Goal: Task Accomplishment & Management: Use online tool/utility

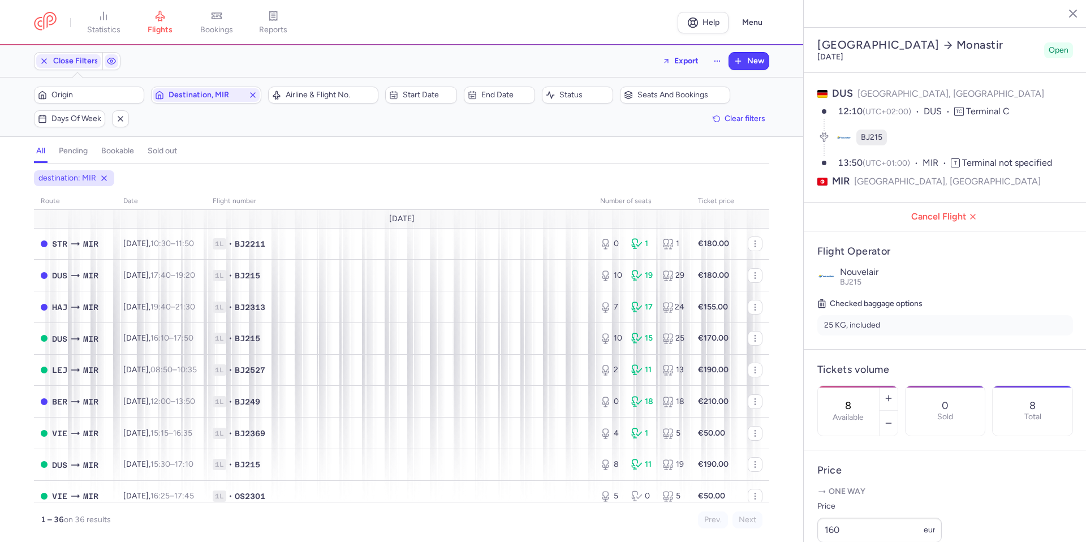
select select "days"
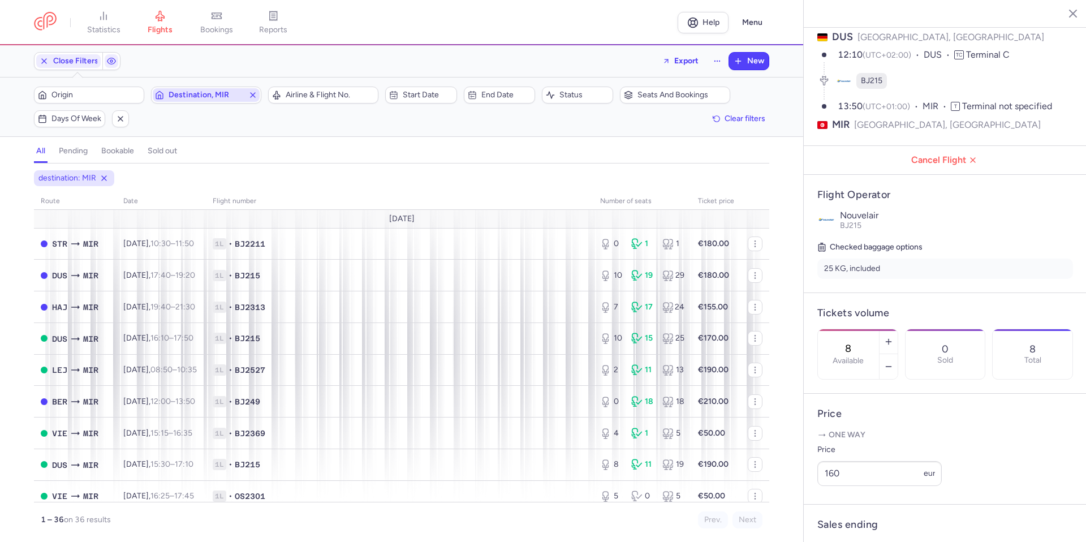
click at [255, 97] on line "button" at bounding box center [253, 95] width 5 height 5
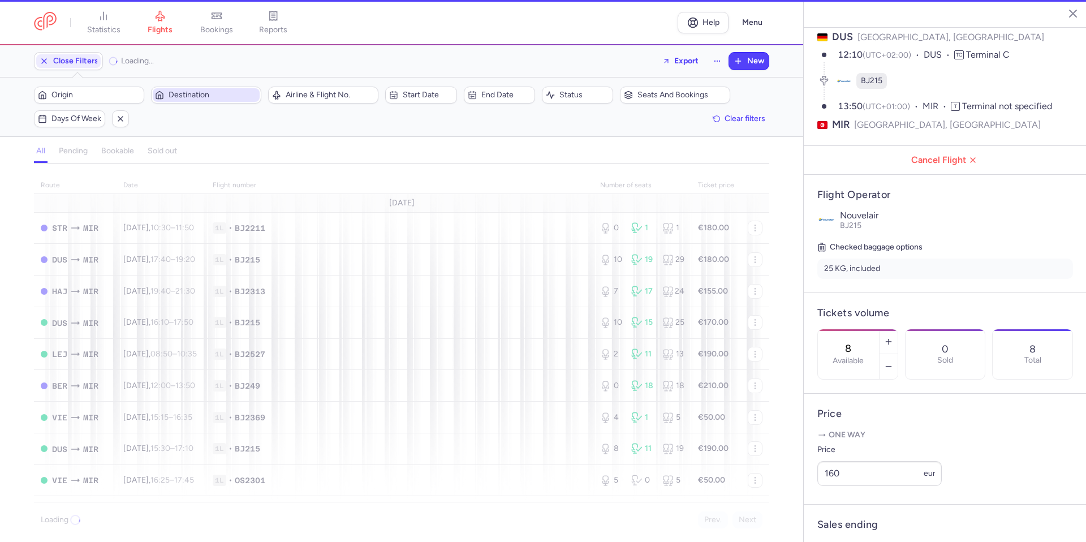
click at [239, 97] on span "Destination" at bounding box center [213, 95] width 89 height 9
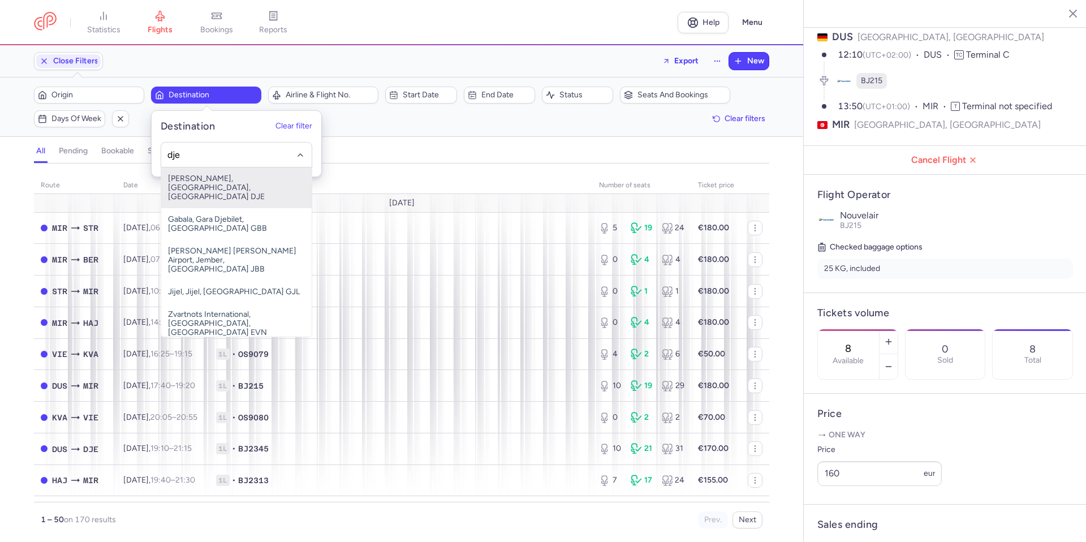
type input "dje"
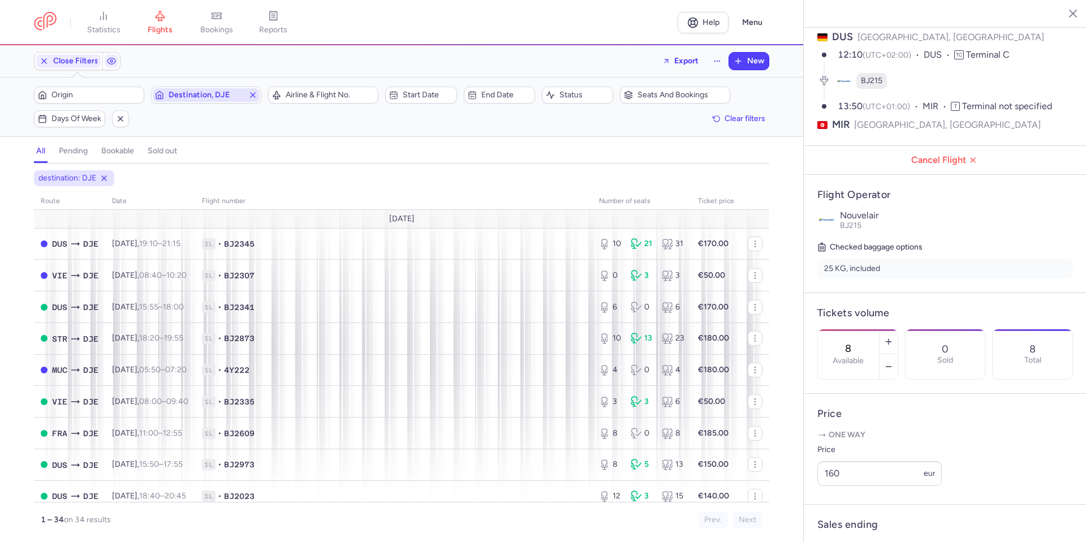
click at [255, 94] on icon "button" at bounding box center [252, 95] width 9 height 9
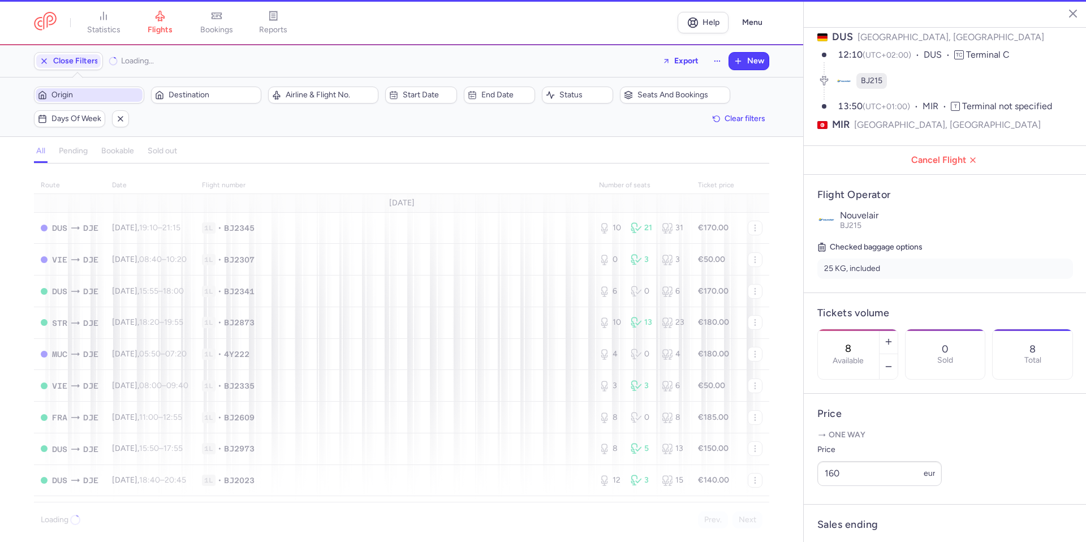
click at [115, 98] on span "Origin" at bounding box center [95, 95] width 89 height 9
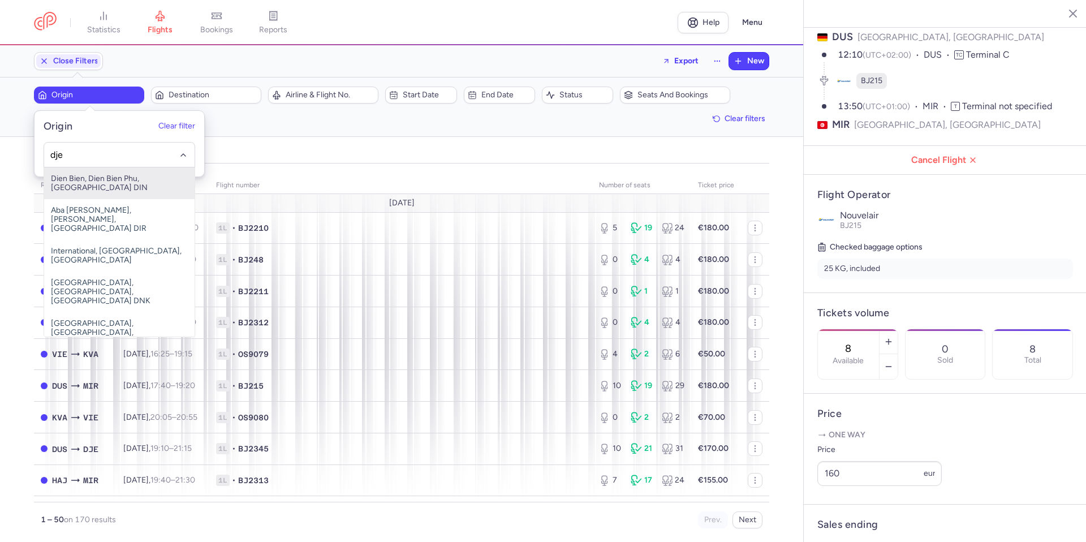
type input "dje"
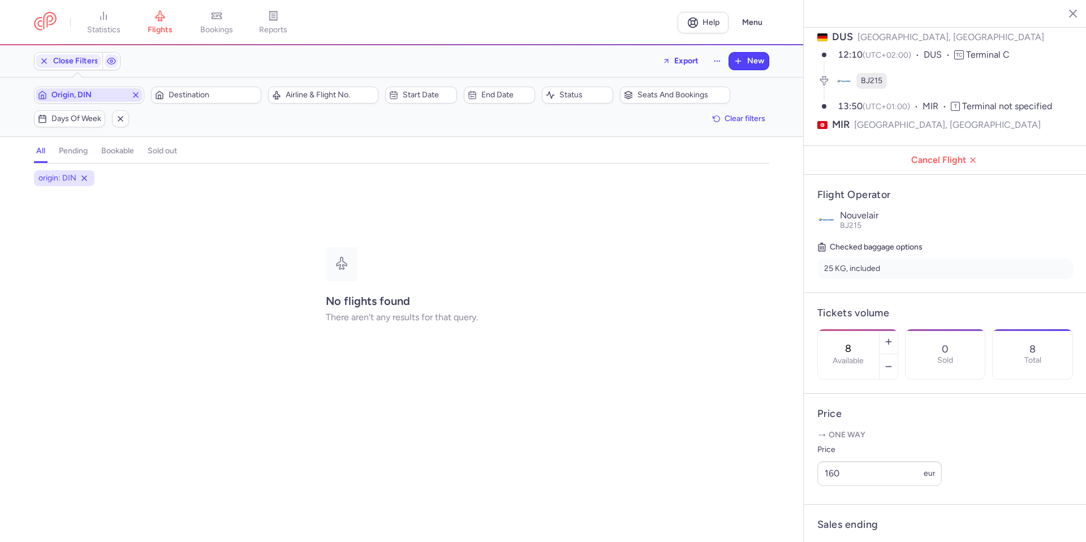
click at [134, 96] on icon "button" at bounding box center [135, 95] width 9 height 9
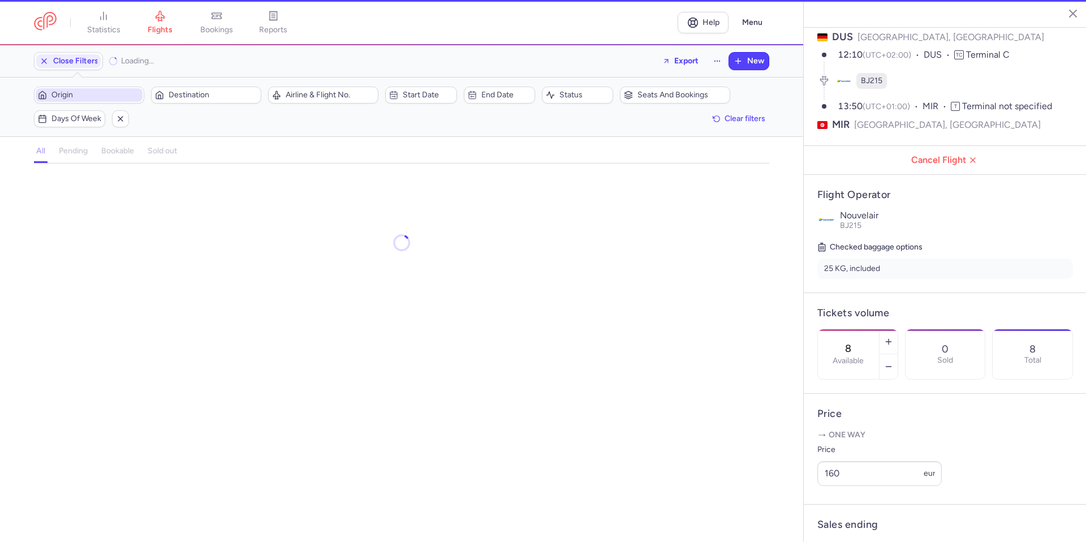
click at [119, 97] on span "Origin" at bounding box center [95, 95] width 89 height 9
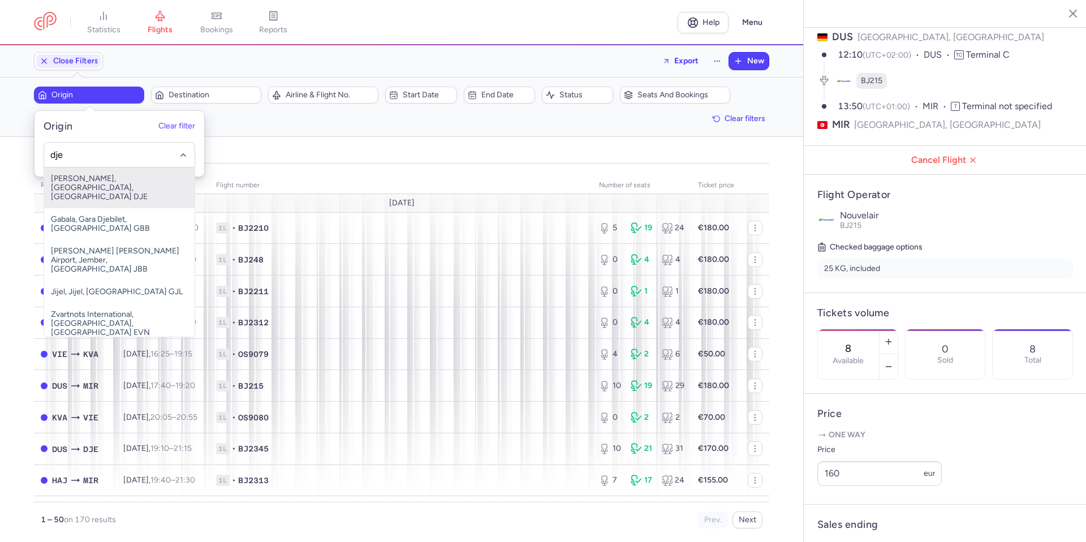
type input "dje"
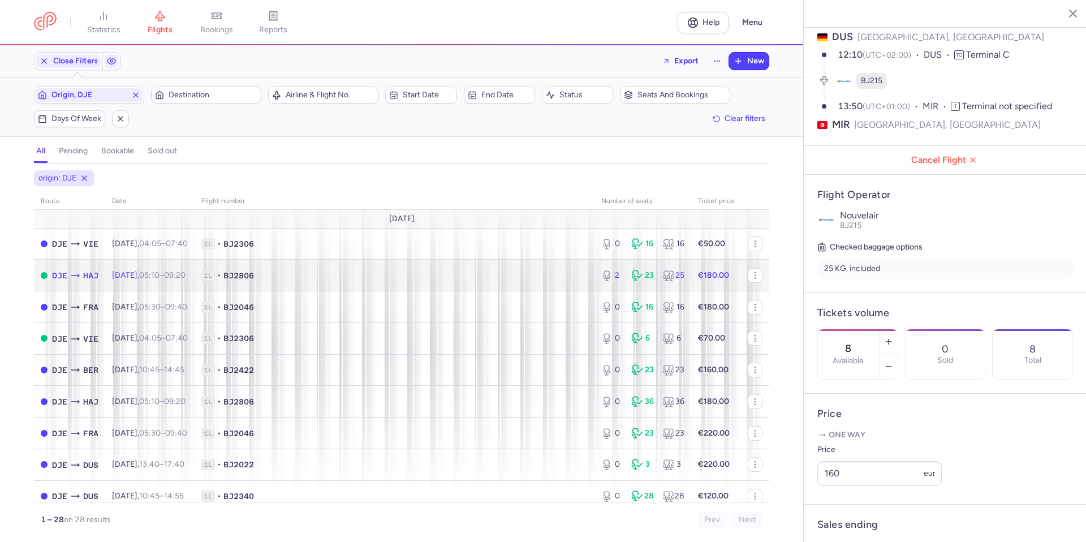
click at [231, 269] on td "1L • BJ2806" at bounding box center [395, 276] width 400 height 32
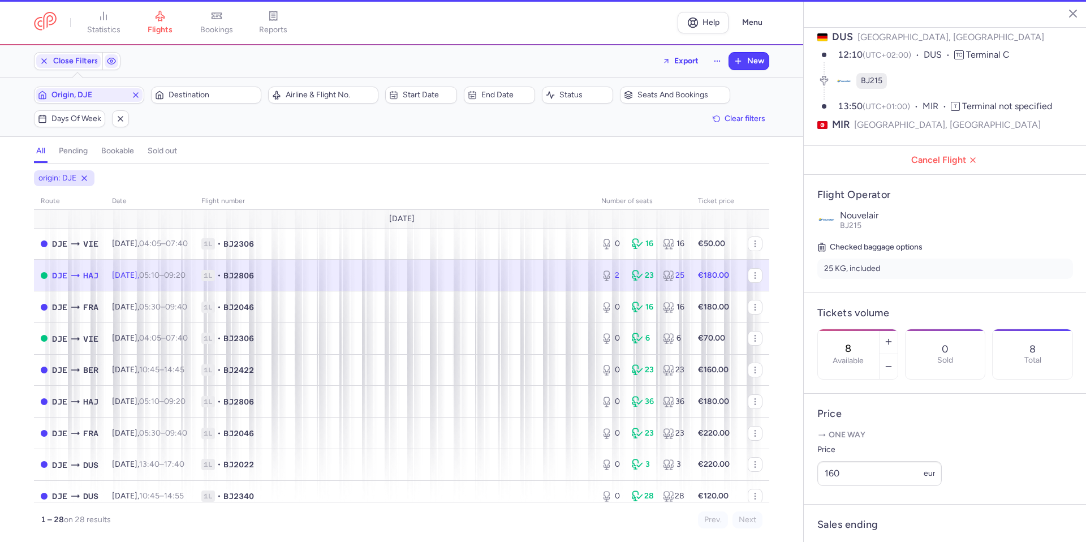
type input "2"
type input "16"
select select "hours"
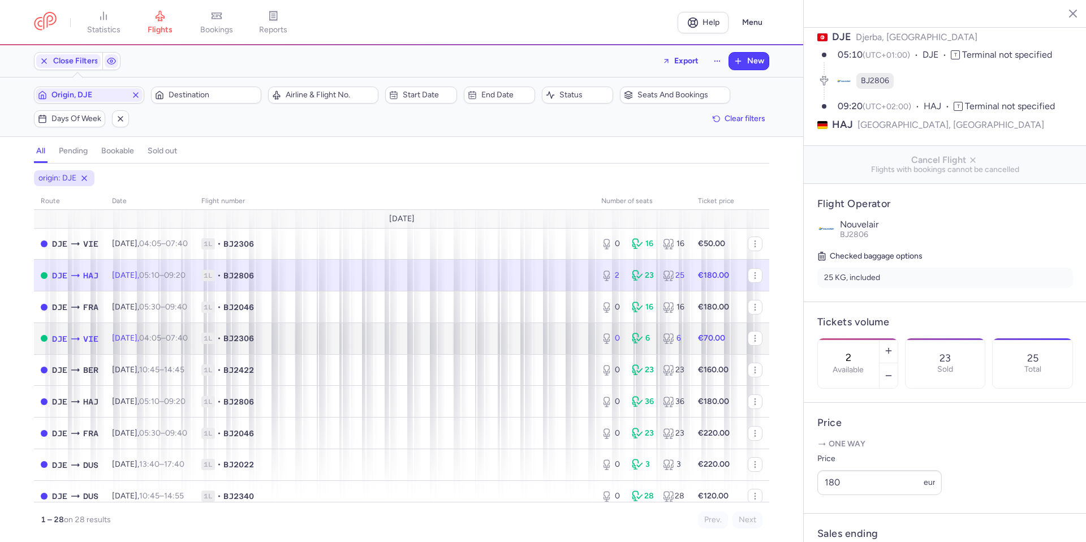
click at [511, 339] on span "1L • BJ2306" at bounding box center [394, 338] width 386 height 11
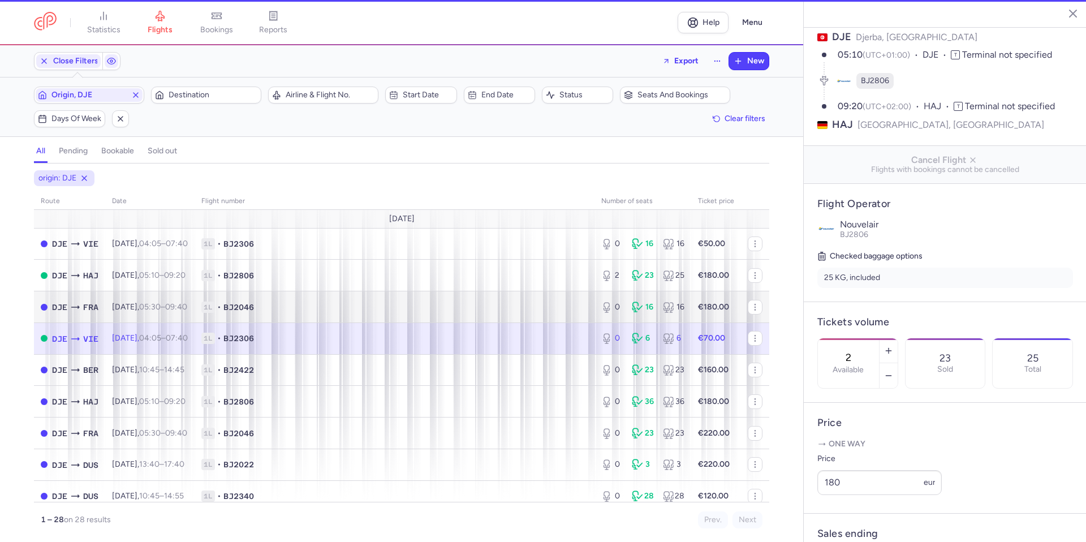
type input "0"
type input "3"
select select "days"
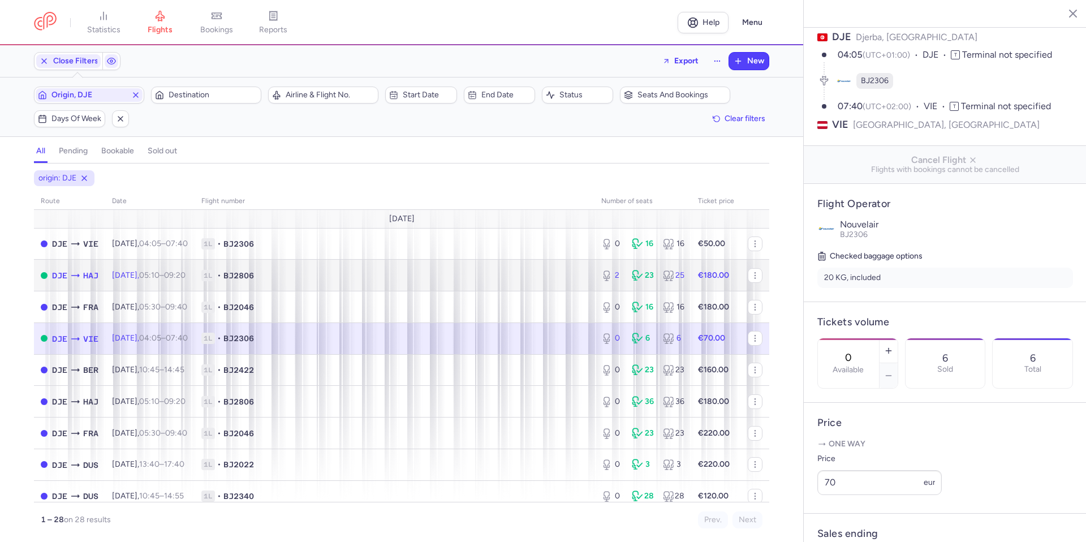
click at [528, 285] on td "1L • BJ2806" at bounding box center [395, 276] width 400 height 32
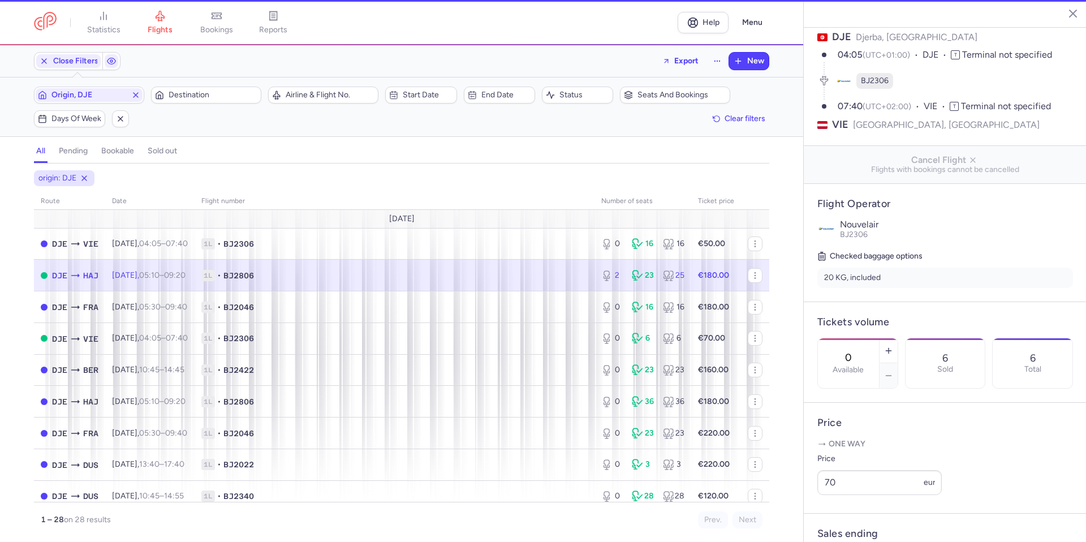
type input "2"
type input "16"
select select "hours"
